Goal: Task Accomplishment & Management: Use online tool/utility

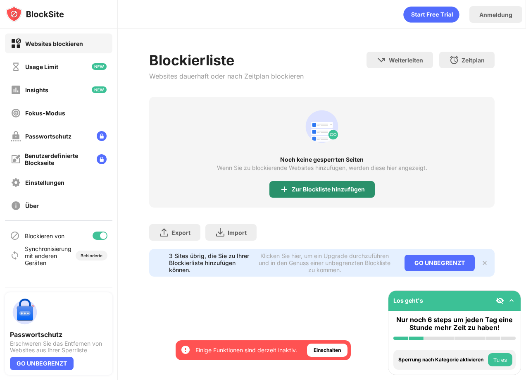
click at [318, 193] on div "Zur Blockliste hinzufügen" at bounding box center [321, 189] width 105 height 17
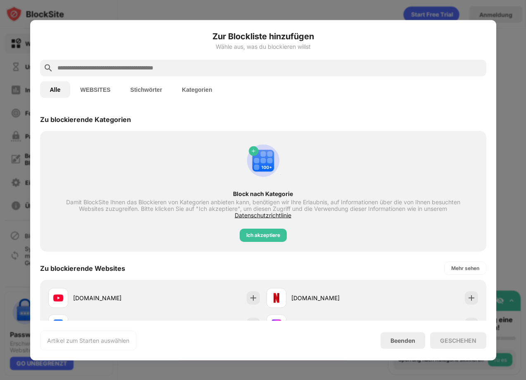
click at [165, 59] on div at bounding box center [263, 67] width 446 height 17
click at [166, 64] on input "text" at bounding box center [270, 68] width 426 height 10
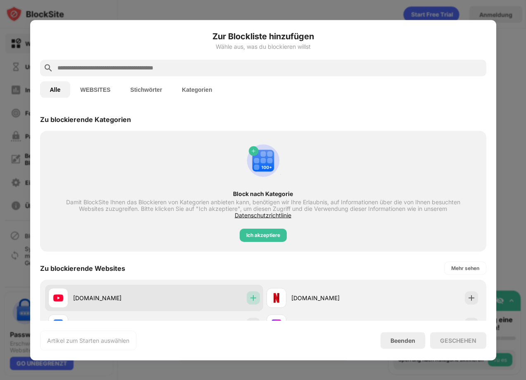
click at [247, 292] on div at bounding box center [253, 297] width 13 height 13
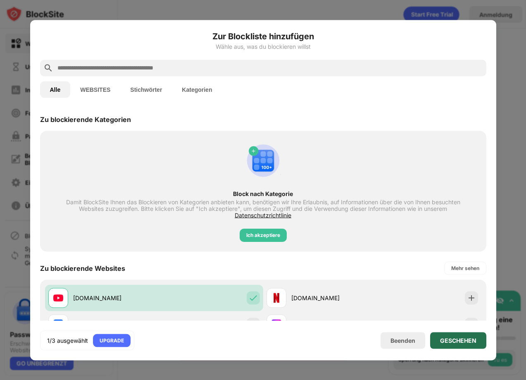
click at [452, 342] on div "GESCHEHEN" at bounding box center [458, 340] width 36 height 7
